Goal: Information Seeking & Learning: Understand process/instructions

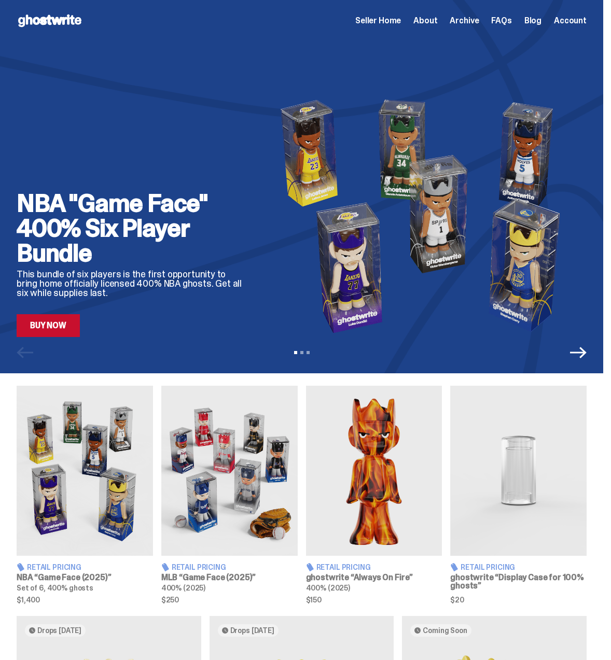
click at [502, 22] on div "Seller Home About Archive FAQs Blog Account" at bounding box center [470, 21] width 231 height 12
click at [505, 20] on span "FAQs" at bounding box center [501, 21] width 20 height 8
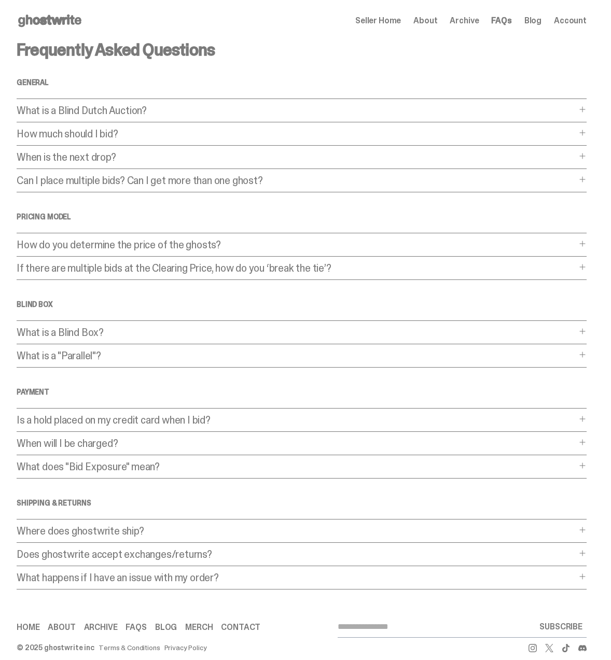
click at [67, 346] on div "Frequently Asked Questions General What is a Blind Dutch Auction? What is a Bli…" at bounding box center [302, 315] width 570 height 548
click at [69, 336] on p "What is a Blind Box?" at bounding box center [297, 332] width 560 height 10
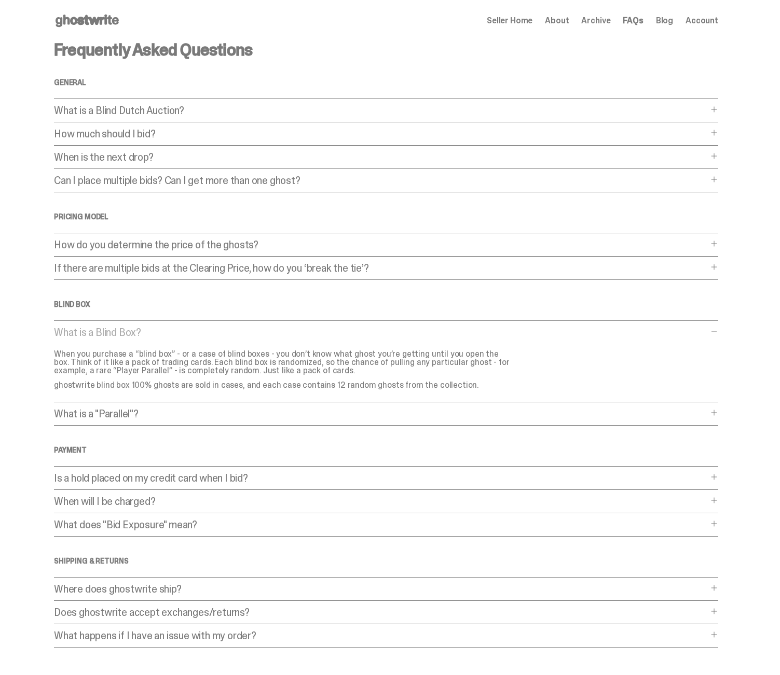
click at [251, 503] on p "When will I be charged?" at bounding box center [381, 501] width 654 height 10
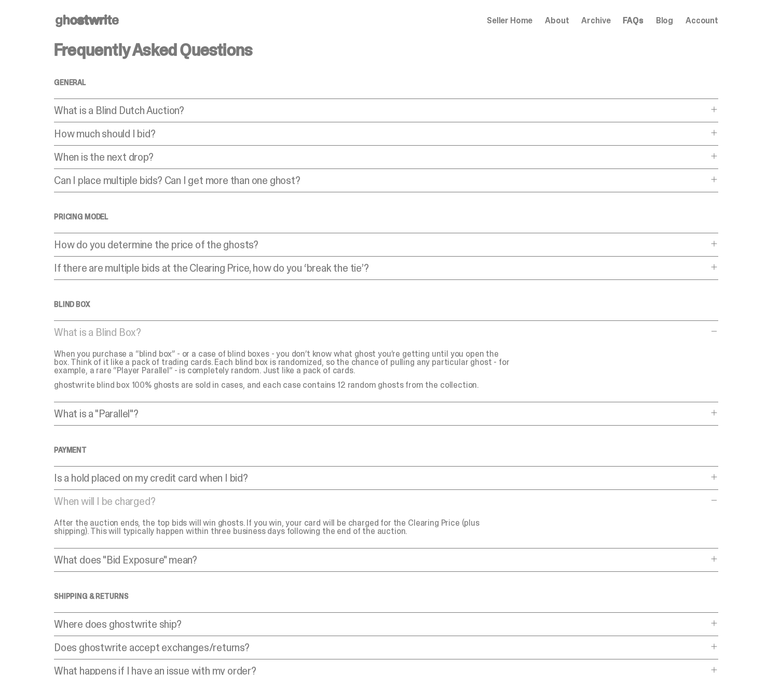
click at [225, 124] on div "Frequently Asked Questions General What is a Blind Dutch Auction? What is a Bli…" at bounding box center [386, 362] width 664 height 642
click at [176, 109] on p "What is a Blind Dutch Auction?" at bounding box center [381, 110] width 654 height 10
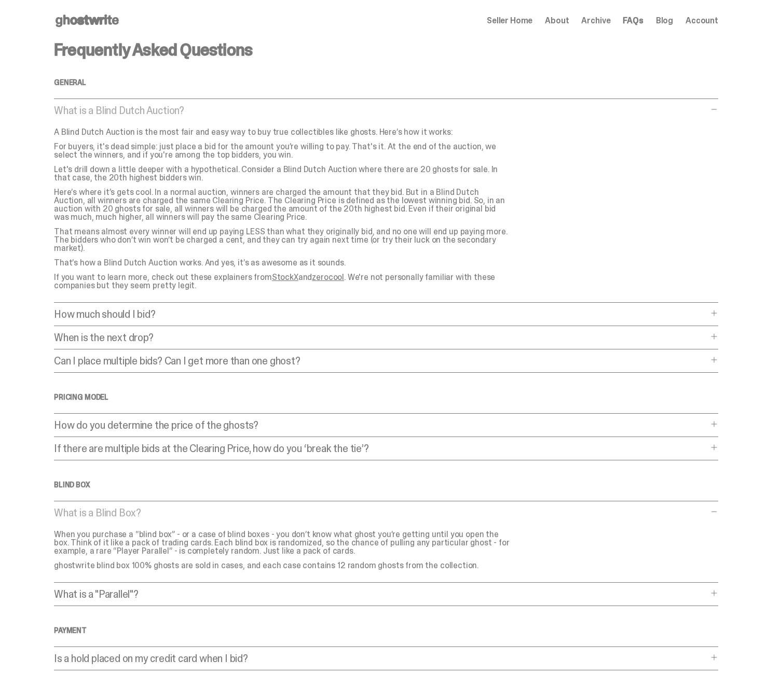
click at [128, 332] on p "When is the next drop?" at bounding box center [381, 337] width 654 height 10
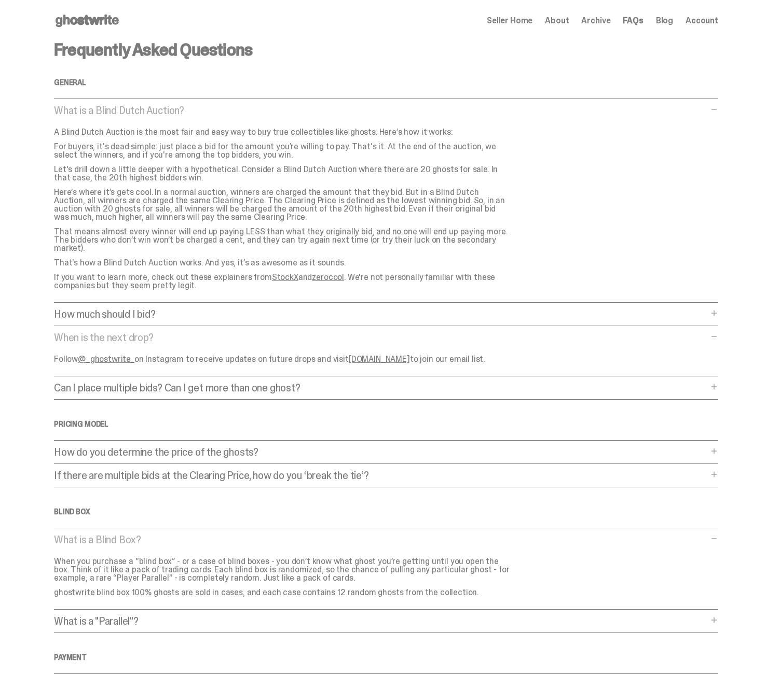
click at [179, 376] on hr at bounding box center [386, 376] width 664 height 1
click at [191, 372] on div "Frequently Asked Questions General What is a Blind Dutch Auction? What is a Bli…" at bounding box center [386, 465] width 664 height 849
click at [224, 383] on p "Can I place multiple bids? Can I get more than one ghost?" at bounding box center [381, 388] width 654 height 10
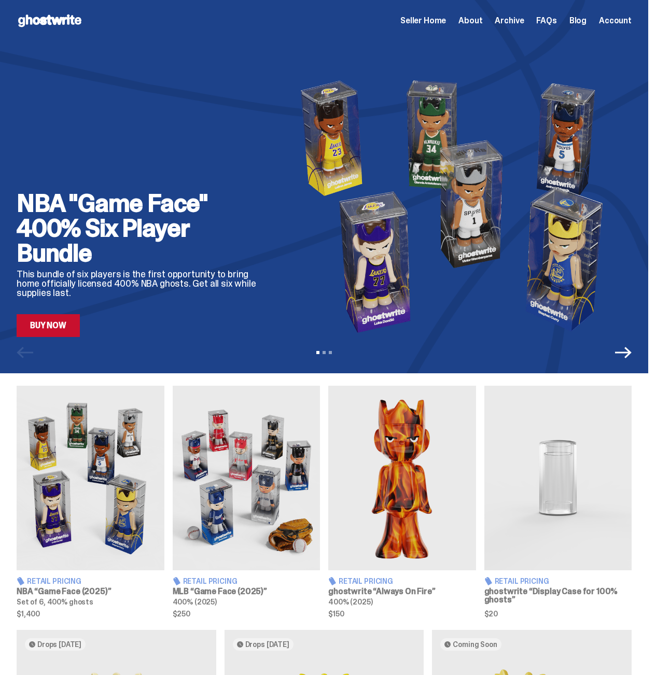
click at [428, 24] on span "Seller Home" at bounding box center [423, 21] width 46 height 8
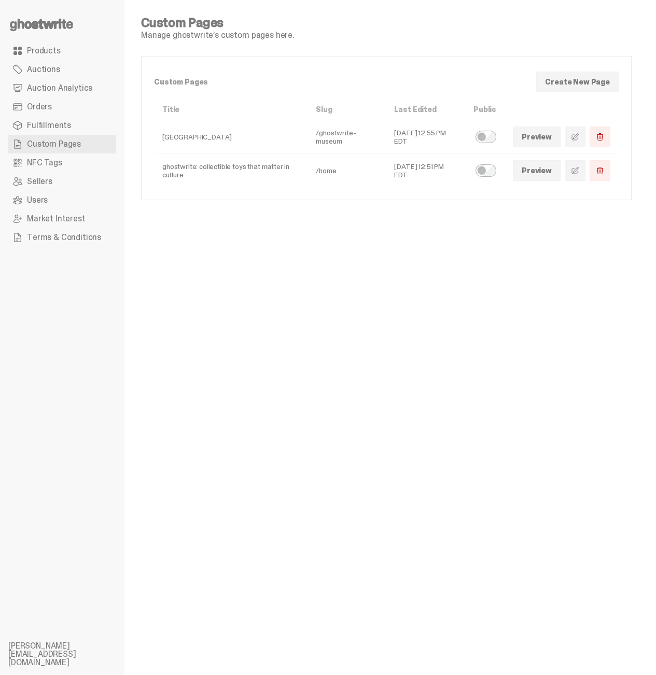
click at [579, 172] on span at bounding box center [575, 170] width 8 height 8
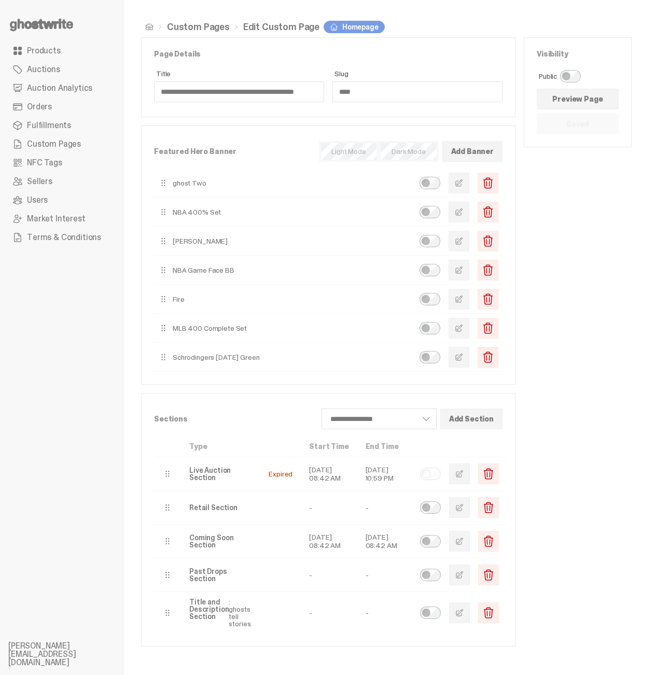
click at [582, 223] on div "Visibility Public Preview Page Saved" at bounding box center [578, 341] width 108 height 609
click at [625, 364] on div "Visibility Public Preview Page Saved" at bounding box center [578, 341] width 108 height 609
click at [582, 343] on div "Visibility Public Preview Page Saved" at bounding box center [578, 341] width 108 height 609
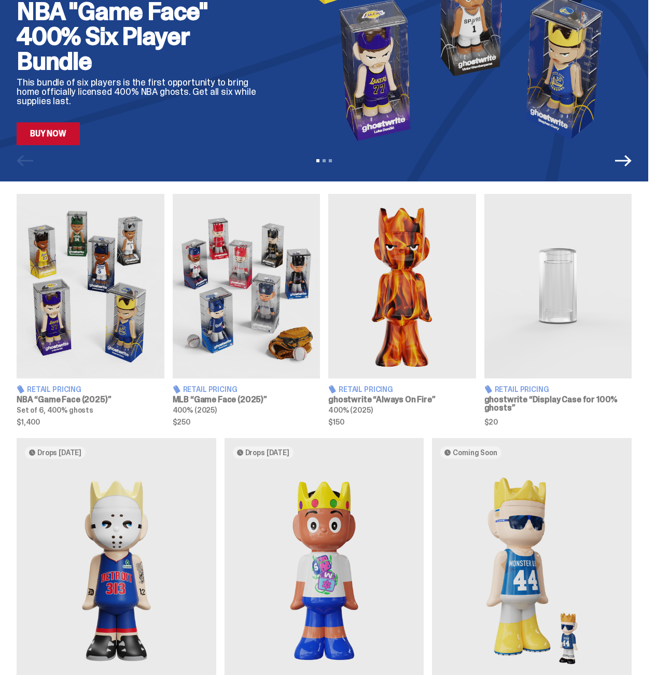
scroll to position [207, 0]
